Goal: Information Seeking & Learning: Learn about a topic

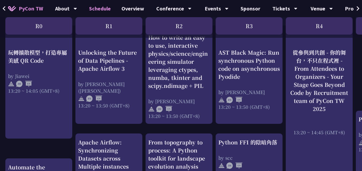
scroll to position [514, 0]
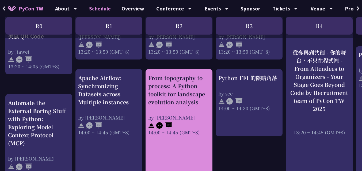
click at [177, 93] on div "From topography to process: A Python toolkit for landscape evolution analysis" at bounding box center [179, 90] width 62 height 32
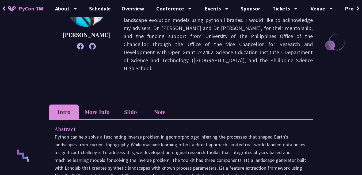
scroll to position [128, 0]
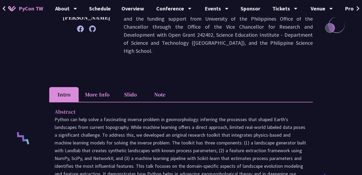
click at [97, 87] on li "More Info" at bounding box center [97, 94] width 37 height 15
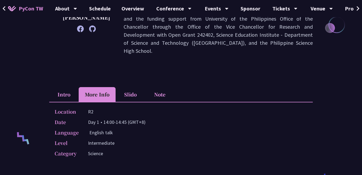
click at [133, 87] on li "Slido" at bounding box center [130, 94] width 29 height 15
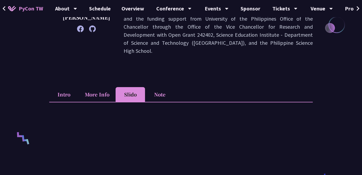
click at [162, 87] on li "Note" at bounding box center [159, 94] width 29 height 15
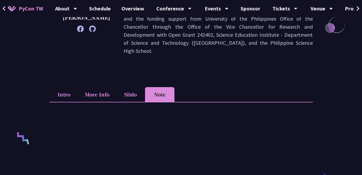
click at [135, 87] on li "Slido" at bounding box center [130, 94] width 29 height 15
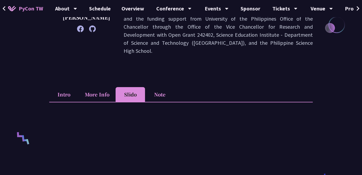
click at [94, 87] on li "More Info" at bounding box center [97, 94] width 37 height 15
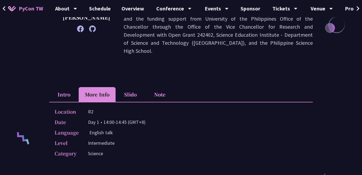
click at [126, 87] on li "Slido" at bounding box center [130, 94] width 29 height 15
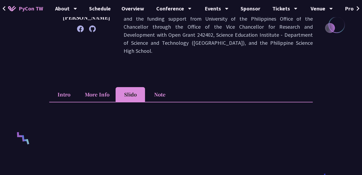
click at [160, 87] on li "Note" at bounding box center [159, 94] width 29 height 15
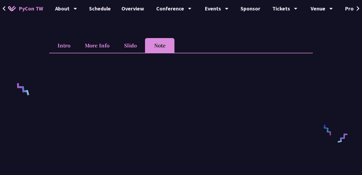
scroll to position [96, 0]
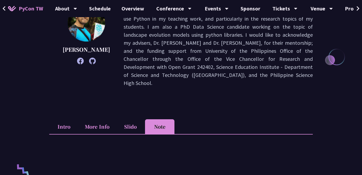
click at [133, 119] on li "Slido" at bounding box center [130, 126] width 29 height 15
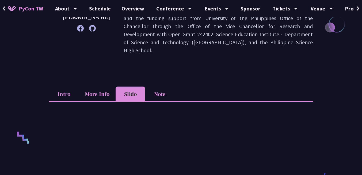
scroll to position [161, 0]
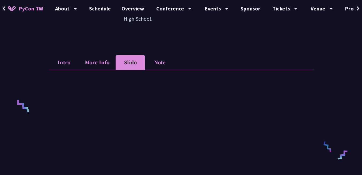
click at [96, 56] on li "More Info" at bounding box center [97, 62] width 37 height 15
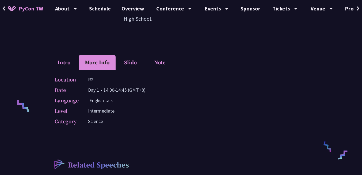
click at [62, 58] on li "Intro" at bounding box center [63, 62] width 29 height 15
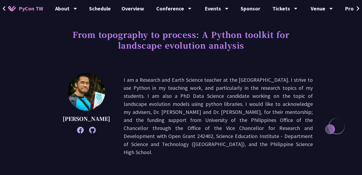
scroll to position [0, 0]
